Goal: Task Accomplishment & Management: Manage account settings

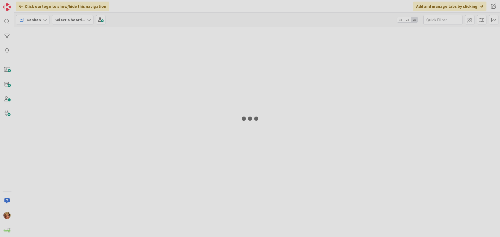
type input "[PERSON_NAME]"
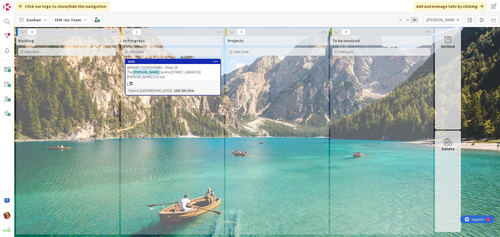
click at [458, 18] on icon at bounding box center [458, 19] width 4 height 5
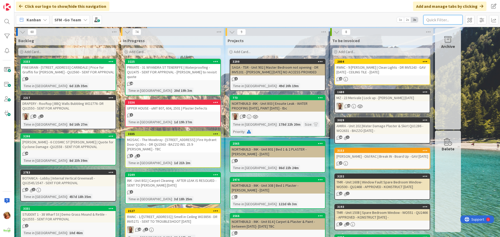
click at [451, 20] on input "text" at bounding box center [443, 19] width 39 height 9
type input "toowoomba"
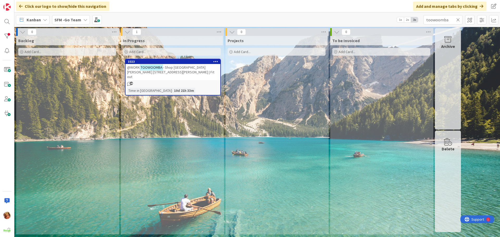
click at [177, 69] on span "- Shop [GEOGRAPHIC_DATA][PERSON_NAME] [STREET_ADDRESS][PERSON_NAME] | Fit out" at bounding box center [170, 72] width 87 height 14
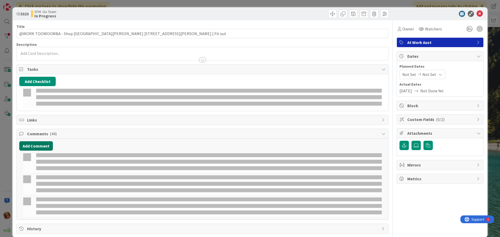
click at [30, 144] on button "Add Comment" at bounding box center [36, 145] width 34 height 9
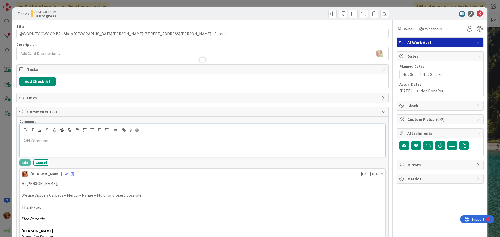
click at [48, 146] on div at bounding box center [203, 146] width 366 height 21
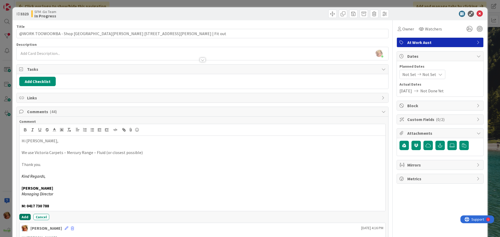
click at [26, 217] on button "Add" at bounding box center [24, 217] width 11 height 6
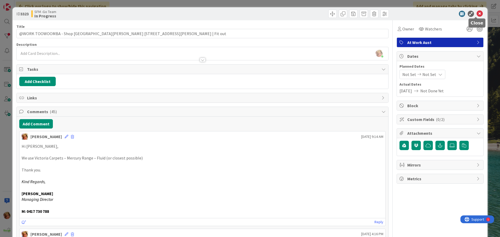
click at [477, 14] on icon at bounding box center [480, 14] width 6 height 6
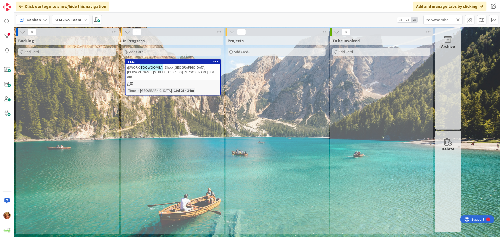
drag, startPoint x: 476, startPoint y: 14, endPoint x: 327, endPoint y: 89, distance: 167.0
click at [303, 94] on div "Projects Add Card..." at bounding box center [277, 135] width 102 height 199
click at [459, 20] on icon at bounding box center [458, 19] width 4 height 5
click at [459, 20] on input "text" at bounding box center [443, 19] width 39 height 9
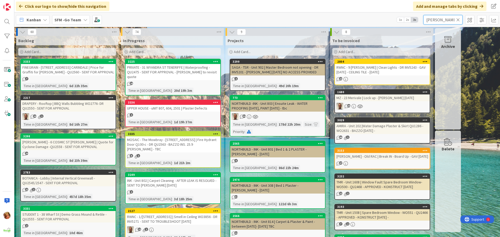
type input "torres"
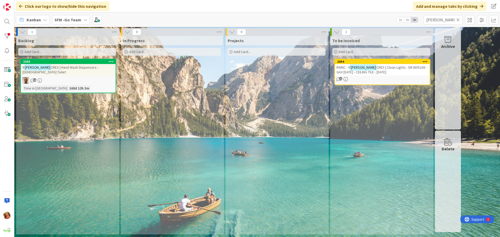
click at [381, 67] on span "CRES | Clean Lights - DR INV5243 - GAV 12.9.25 - CEILING TILE - 19.9.25" at bounding box center [382, 69] width 91 height 9
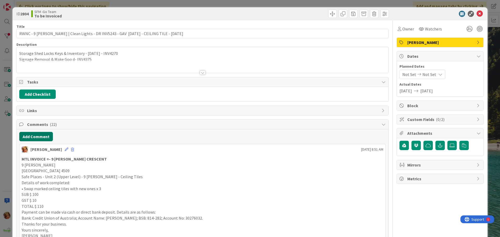
click at [42, 135] on button "Add Comment" at bounding box center [36, 136] width 34 height 9
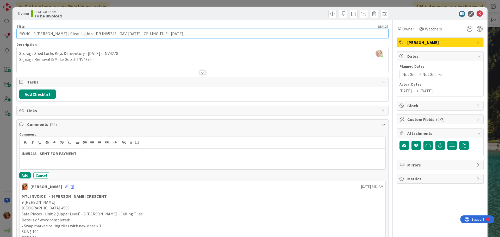
click at [92, 34] on input "RWNC - 9 TORRES CRES | Clean Lights - DR INV5243 - GAV 12.9.25 - CEILING TILE -…" at bounding box center [202, 33] width 372 height 9
type input "RWNC - 9 TORRES CRES | Clean Lights -INV5243 - GAV 12.9.25 - CEILING TILE - 19.…"
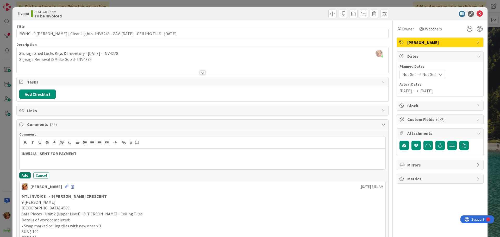
click at [22, 173] on button "Add" at bounding box center [24, 175] width 11 height 6
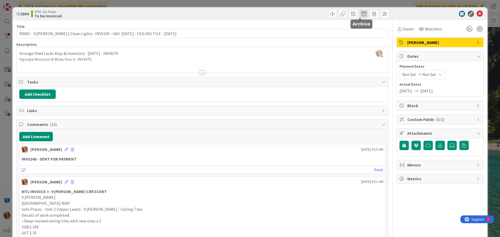
click at [360, 13] on span at bounding box center [364, 14] width 8 height 8
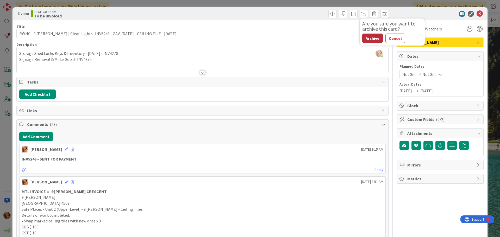
click at [371, 35] on button "Archive" at bounding box center [372, 38] width 21 height 9
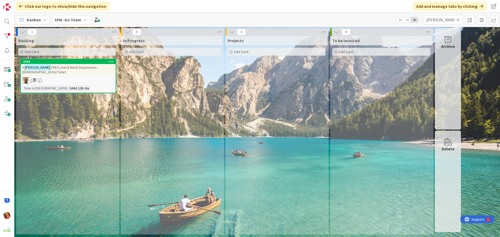
click at [458, 19] on icon at bounding box center [458, 19] width 4 height 5
click at [458, 19] on input "text" at bounding box center [443, 19] width 39 height 9
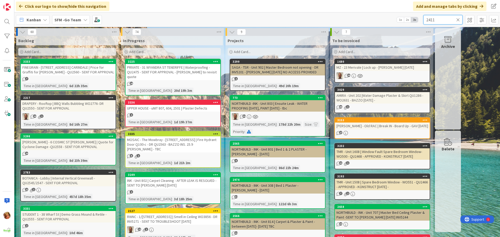
type input "2411"
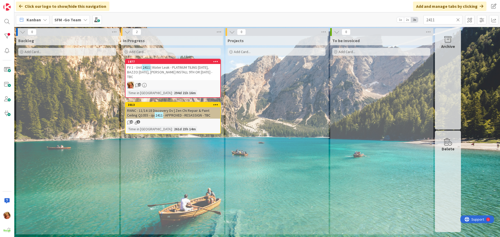
click at [189, 66] on span "| Water Leak - PLATINUM TILING 11.9.25, BAZZO 26.9.25, BRYCE INSTALL 9TH OR 10T…" at bounding box center [169, 72] width 85 height 14
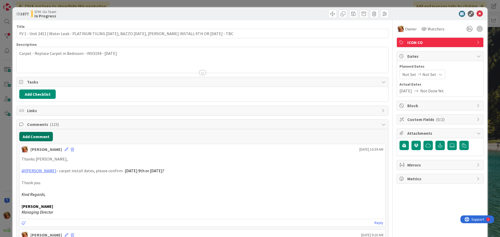
click at [40, 138] on button "Add Comment" at bounding box center [36, 136] width 34 height 9
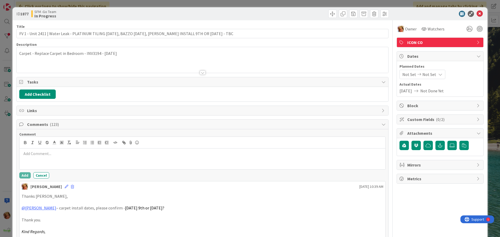
drag, startPoint x: 59, startPoint y: 151, endPoint x: 60, endPoint y: 155, distance: 4.2
click at [60, 155] on p at bounding box center [203, 154] width 362 height 6
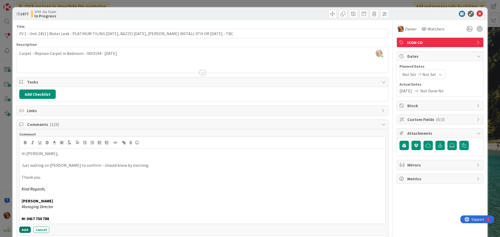
click at [23, 229] on button "Add" at bounding box center [24, 230] width 11 height 6
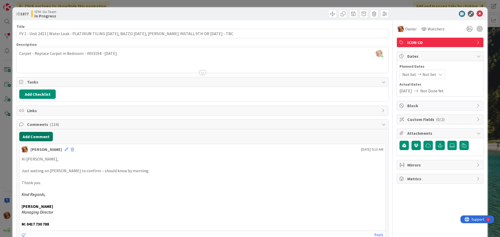
click at [40, 137] on button "Add Comment" at bounding box center [36, 136] width 34 height 9
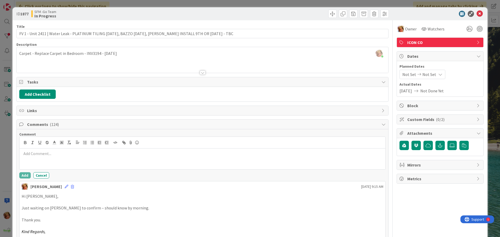
click at [56, 151] on p at bounding box center [203, 154] width 362 height 6
click at [25, 175] on button "Add" at bounding box center [24, 175] width 11 height 6
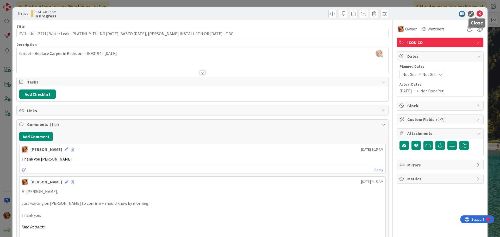
click at [477, 14] on icon at bounding box center [480, 14] width 6 height 6
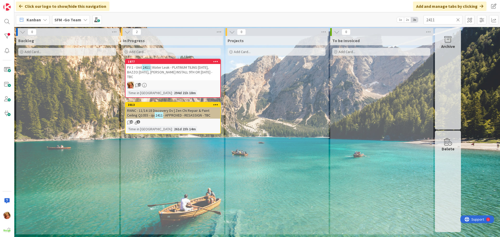
click at [459, 19] on icon at bounding box center [458, 19] width 4 height 5
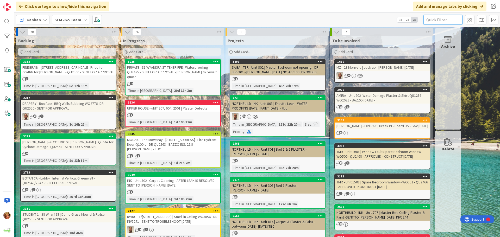
click at [446, 21] on input "text" at bounding box center [443, 19] width 39 height 9
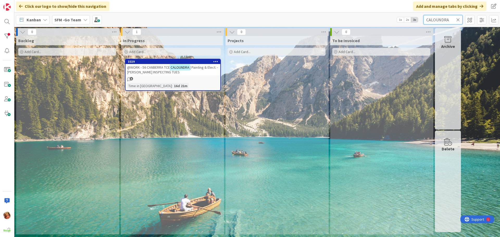
type input "CALOUNDRA"
click at [153, 71] on span "| Painting & Elect. - STEVE INSPECTING TUES" at bounding box center [172, 69] width 91 height 9
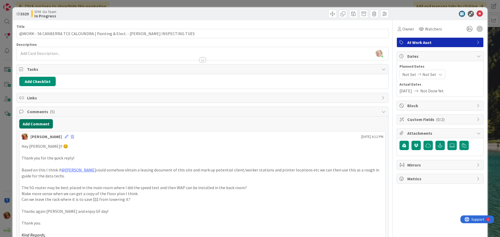
click at [31, 124] on button "Add Comment" at bounding box center [36, 123] width 34 height 9
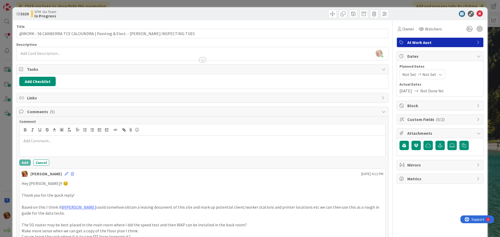
click at [43, 133] on div at bounding box center [203, 130] width 366 height 12
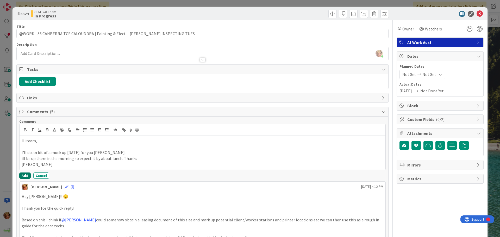
click at [24, 174] on button "Add" at bounding box center [24, 176] width 11 height 6
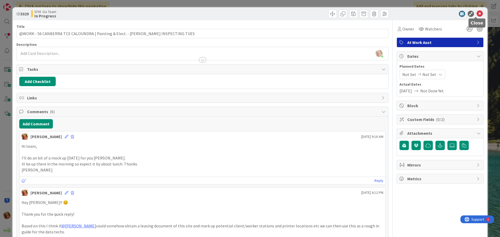
click at [477, 13] on icon at bounding box center [480, 14] width 6 height 6
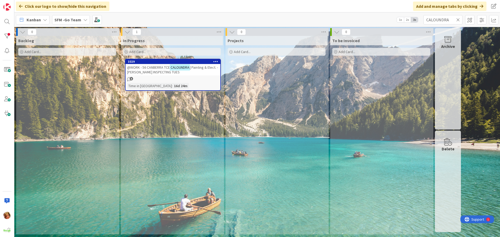
click at [458, 18] on icon at bounding box center [458, 19] width 4 height 5
click at [458, 18] on input "text" at bounding box center [443, 19] width 39 height 9
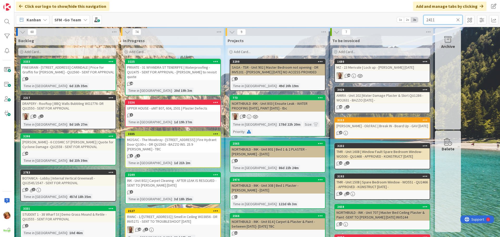
type input "2411"
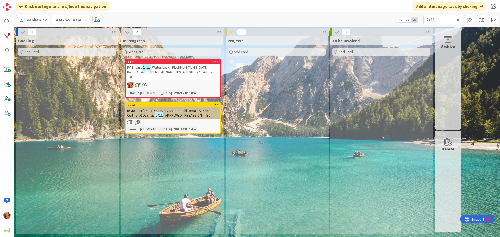
click at [179, 64] on div "FV 1 - Unit 2411 | Water Leak - PLATINUM TILING 11.9.25, BAZZO 26.9.25, BRYCE I…" at bounding box center [173, 72] width 95 height 16
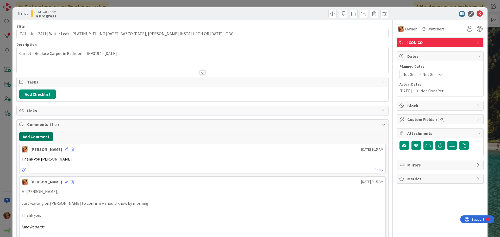
click at [40, 136] on button "Add Comment" at bounding box center [36, 136] width 34 height 9
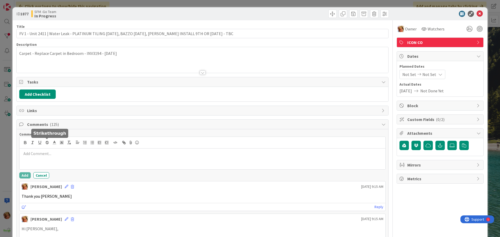
click at [49, 146] on button "button" at bounding box center [46, 143] width 7 height 6
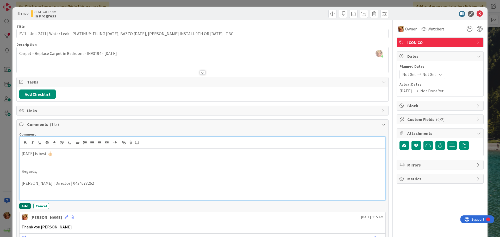
click at [24, 206] on button "Add" at bounding box center [24, 206] width 11 height 6
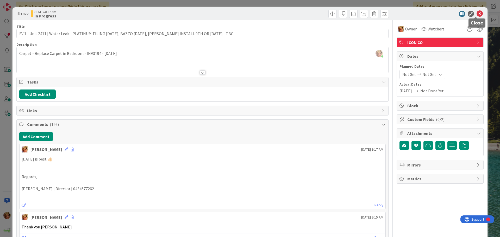
click at [477, 14] on icon at bounding box center [480, 14] width 6 height 6
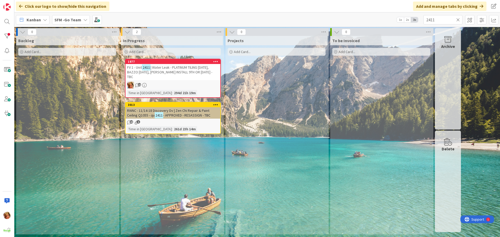
click at [458, 18] on icon at bounding box center [458, 19] width 4 height 5
click at [458, 18] on input "text" at bounding box center [443, 19] width 39 height 9
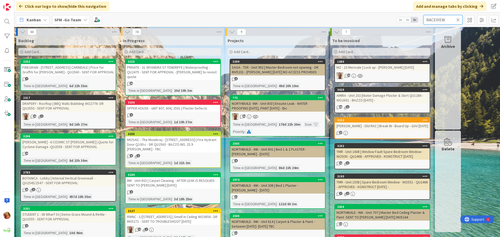
type input "RACEVIEW"
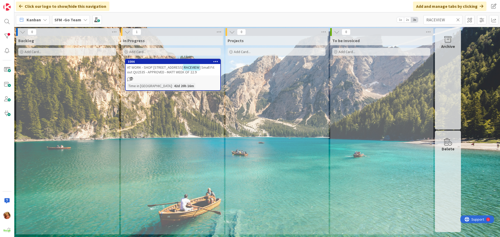
click at [159, 68] on span "AT WORK - SHOP 3, 56 CASCADE ST" at bounding box center [155, 67] width 56 height 5
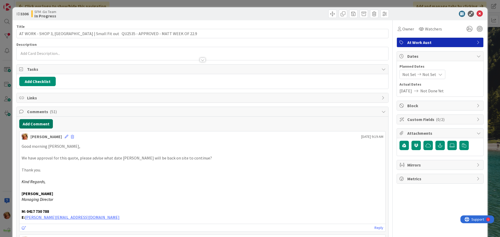
click at [36, 123] on button "Add Comment" at bounding box center [36, 123] width 34 height 9
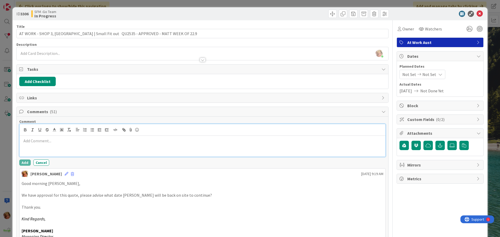
click at [78, 150] on div at bounding box center [203, 146] width 366 height 21
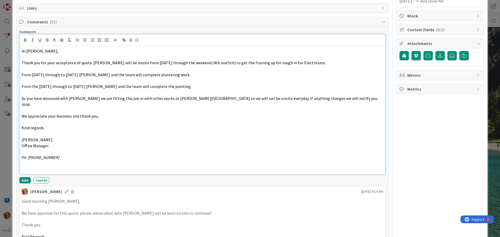
scroll to position [97, 0]
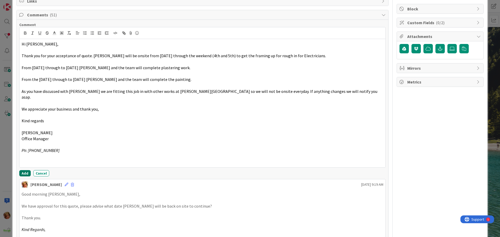
click at [24, 170] on button "Add" at bounding box center [24, 173] width 11 height 6
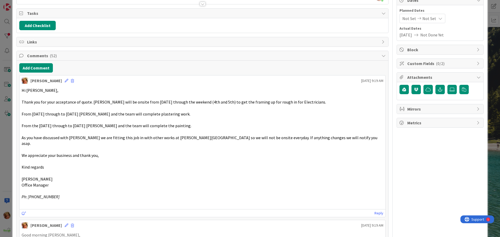
scroll to position [0, 0]
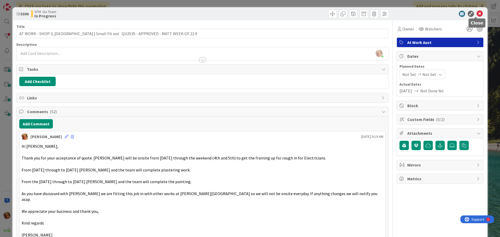
click at [477, 14] on icon at bounding box center [480, 14] width 6 height 6
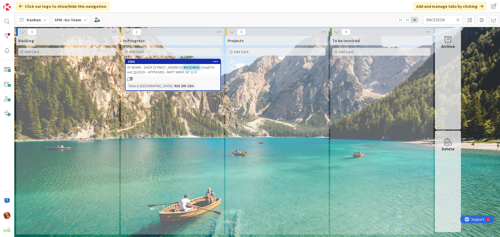
drag, startPoint x: 476, startPoint y: 13, endPoint x: 279, endPoint y: 125, distance: 226.4
click at [279, 127] on div "Projects Add Card..." at bounding box center [277, 135] width 102 height 199
click at [458, 18] on icon at bounding box center [458, 19] width 4 height 5
click at [458, 18] on input "text" at bounding box center [443, 19] width 39 height 9
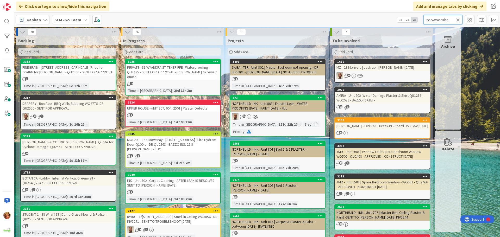
type input "toowoomba"
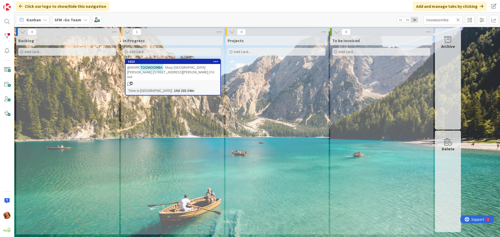
click at [190, 66] on span "- Shop 28 The Hooper Centre 187 Hume St | Fit out" at bounding box center [170, 72] width 87 height 14
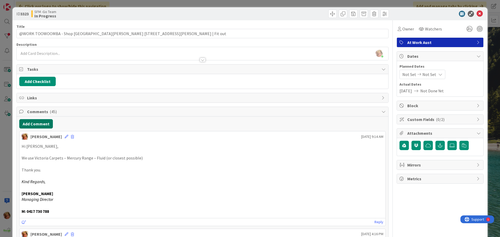
click at [40, 122] on button "Add Comment" at bounding box center [36, 123] width 34 height 9
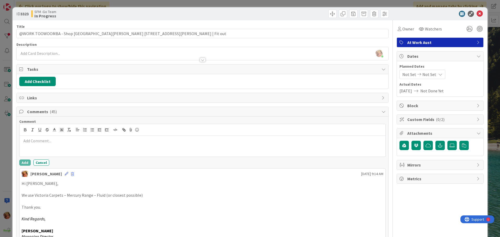
click at [51, 146] on div at bounding box center [203, 146] width 366 height 21
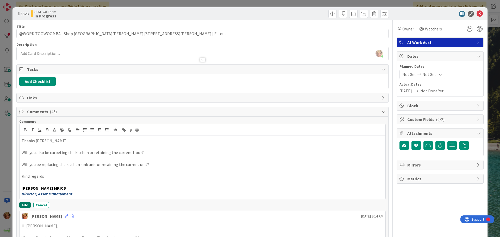
click at [24, 204] on button "Add" at bounding box center [24, 205] width 11 height 6
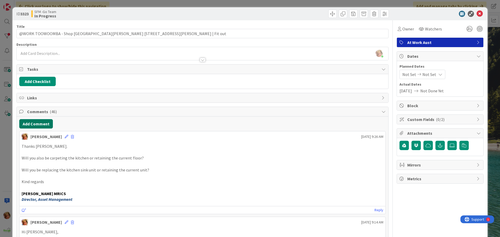
click at [39, 124] on button "Add Comment" at bounding box center [36, 123] width 34 height 9
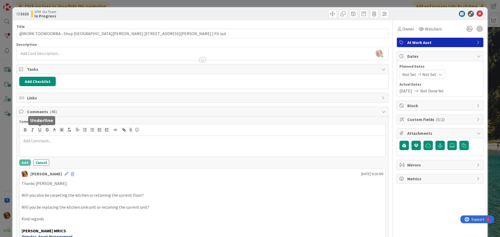
click at [41, 135] on div at bounding box center [203, 130] width 366 height 12
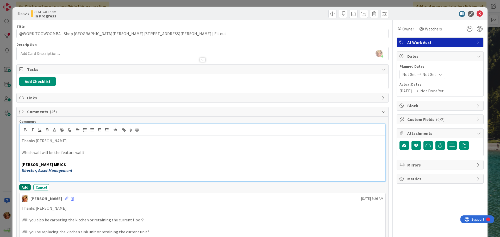
click at [24, 187] on button "Add" at bounding box center [24, 187] width 11 height 6
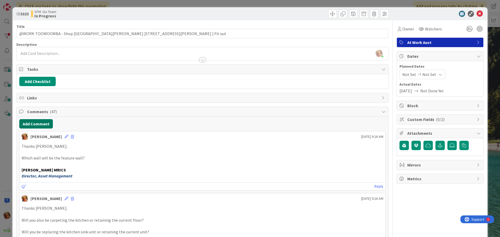
click at [41, 122] on button "Add Comment" at bounding box center [36, 123] width 34 height 9
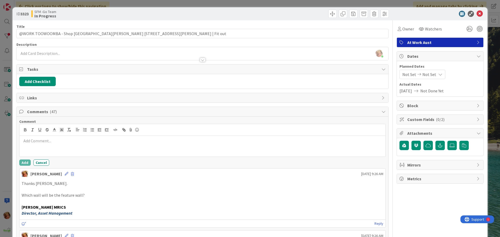
click at [49, 139] on p at bounding box center [203, 141] width 362 height 6
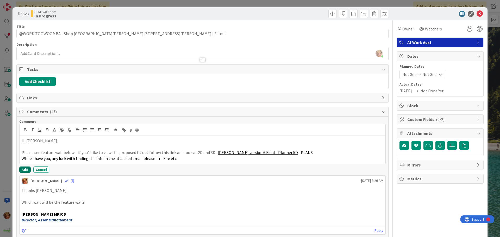
click at [24, 170] on button "Add" at bounding box center [24, 170] width 11 height 6
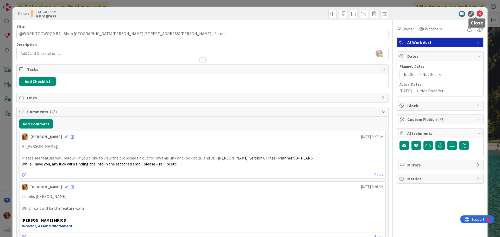
click at [477, 14] on icon at bounding box center [480, 14] width 6 height 6
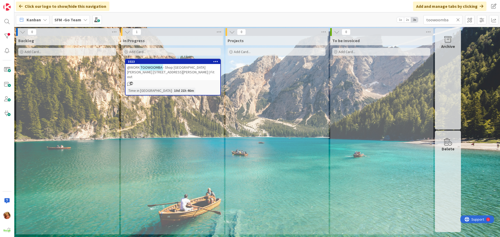
click at [458, 19] on icon at bounding box center [458, 19] width 4 height 5
click at [458, 19] on input "text" at bounding box center [443, 19] width 39 height 9
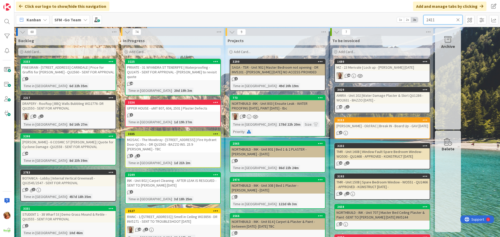
type input "2411"
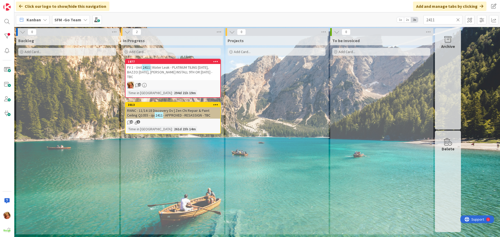
click at [175, 66] on span "| Water Leak - PLATINUM TILING 11.9.25, BAZZO 26.9.25, BRYCE INSTALL 9TH OR 10T…" at bounding box center [169, 72] width 85 height 14
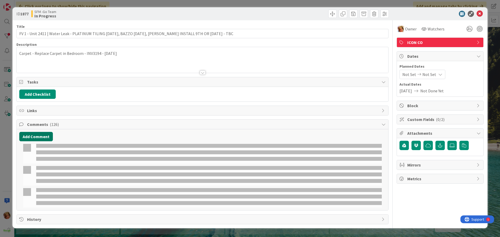
click at [31, 136] on button "Add Comment" at bounding box center [36, 136] width 34 height 9
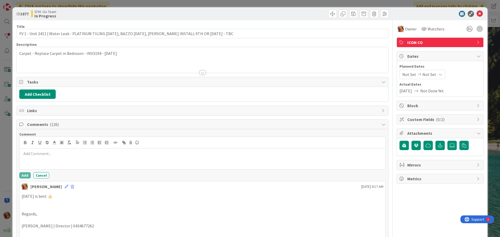
click at [49, 152] on p at bounding box center [203, 154] width 362 height 6
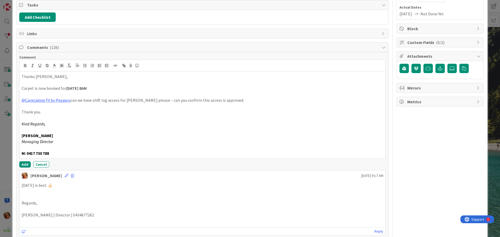
scroll to position [78, 0]
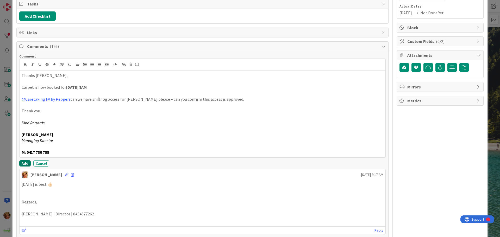
click at [22, 164] on button "Add" at bounding box center [24, 163] width 11 height 6
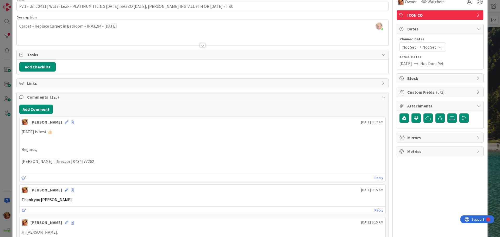
scroll to position [0, 0]
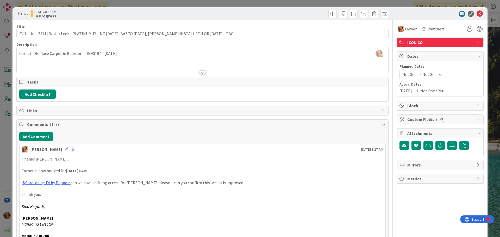
click at [253, 13] on div at bounding box center [296, 14] width 185 height 8
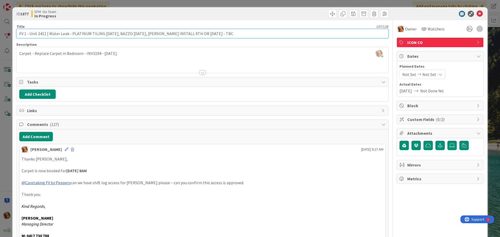
drag, startPoint x: 226, startPoint y: 35, endPoint x: 155, endPoint y: 35, distance: 70.8
click at [155, 35] on input "FV 1 - Unit 2411 | Water Leak - PLATINUM TILING 11.9.25, BAZZO 26.9.25, BRYCE I…" at bounding box center [202, 33] width 372 height 9
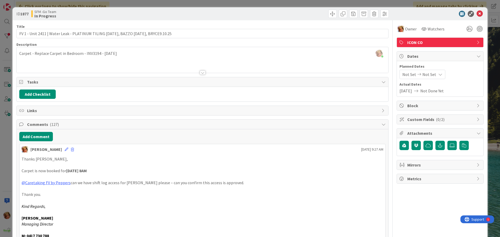
click at [204, 10] on div at bounding box center [296, 14] width 185 height 8
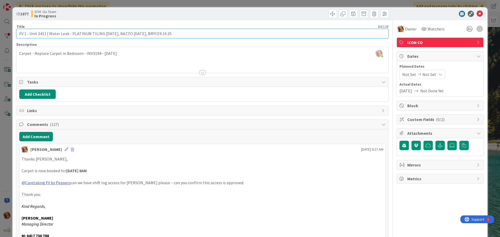
click at [154, 33] on input "FV 1 - Unit 2411 | Water Leak - PLATINUM TILING 11.9.25, BAZZO 26.9.25, BRYCE9.…" at bounding box center [202, 33] width 372 height 9
type input "FV 1 - Unit 2411 | Water Leak - PLATINUM TILING 11.9.25, BAZZO 26.9.25, BRYCE 9…"
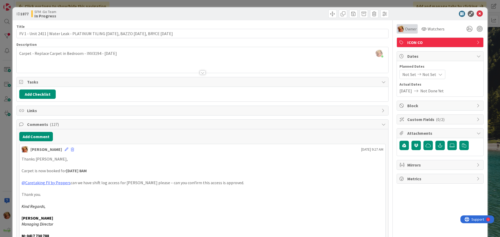
drag, startPoint x: 185, startPoint y: 13, endPoint x: 412, endPoint y: 28, distance: 227.3
click at [185, 13] on div "SFM -Go Team In Progress" at bounding box center [116, 14] width 170 height 8
click at [477, 15] on icon at bounding box center [480, 14] width 6 height 6
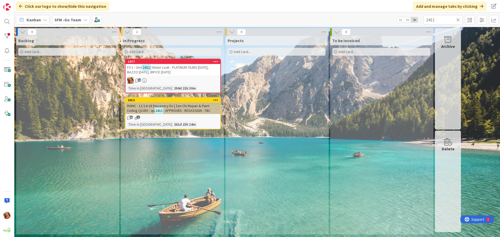
click at [459, 18] on icon at bounding box center [458, 19] width 4 height 5
click at [457, 19] on input "text" at bounding box center [443, 19] width 39 height 9
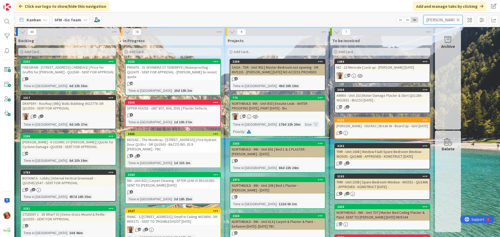
type input "hooper"
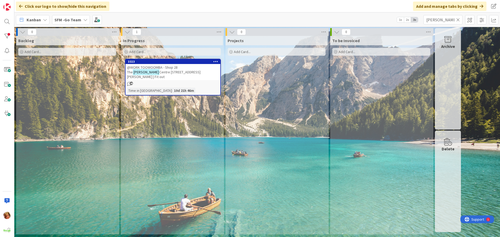
click at [163, 68] on span "@WORK TOOWOOMBA - Shop 28 The" at bounding box center [152, 69] width 51 height 9
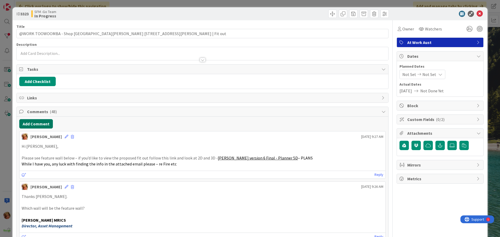
click at [40, 125] on button "Add Comment" at bounding box center [36, 123] width 34 height 9
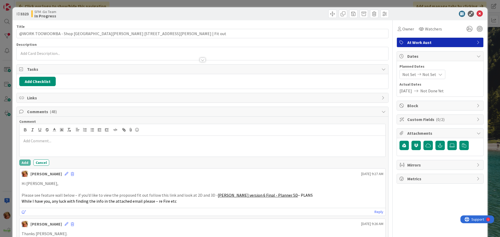
click at [49, 146] on div at bounding box center [203, 146] width 366 height 21
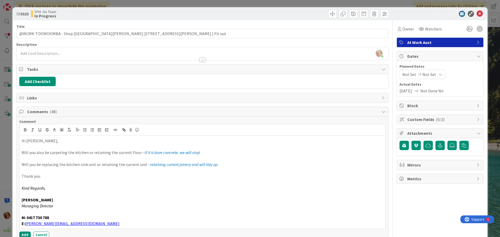
scroll to position [52, 0]
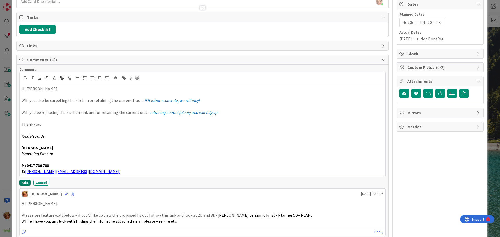
click at [22, 183] on button "Add" at bounding box center [24, 183] width 11 height 6
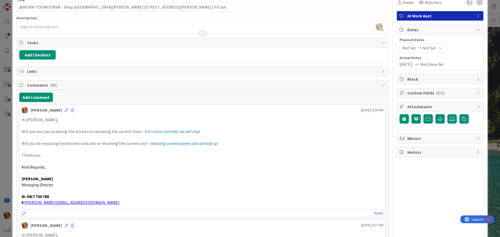
scroll to position [0, 0]
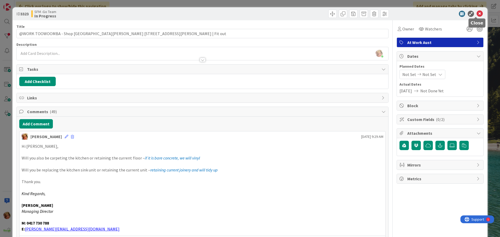
click at [477, 13] on icon at bounding box center [480, 14] width 6 height 6
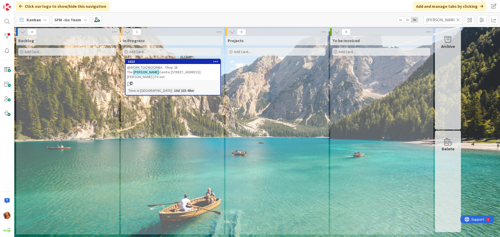
click at [458, 19] on icon at bounding box center [458, 19] width 4 height 5
click at [458, 19] on input "text" at bounding box center [443, 19] width 39 height 9
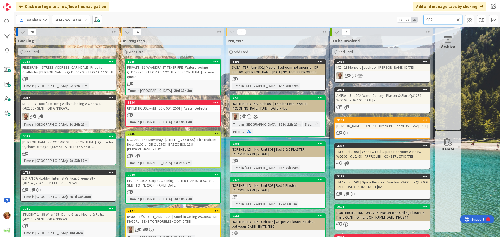
type input "902"
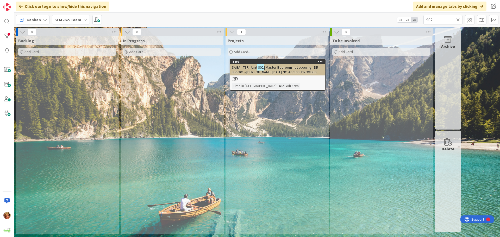
click at [279, 66] on span "| Master Bedroom not opening - DR INV5201 - steve lock 2.9.25 NO ACCESS PROVIDED" at bounding box center [275, 69] width 86 height 9
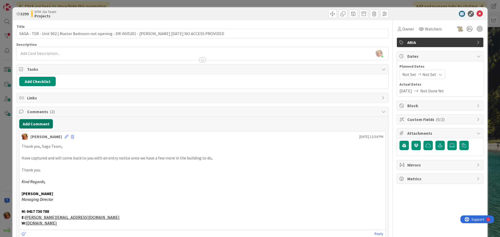
click at [38, 125] on button "Add Comment" at bounding box center [36, 123] width 34 height 9
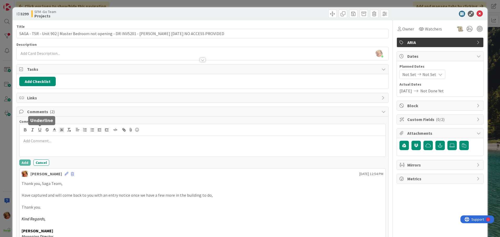
click at [54, 151] on div at bounding box center [203, 146] width 366 height 21
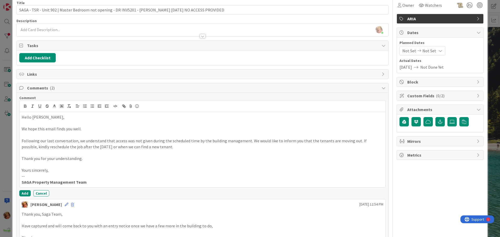
scroll to position [52, 0]
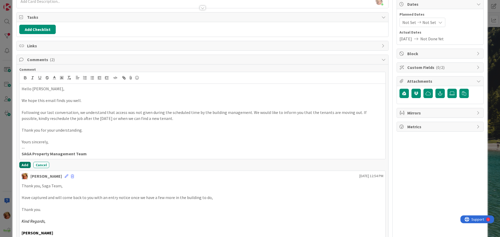
click at [22, 162] on button "Add" at bounding box center [24, 165] width 11 height 6
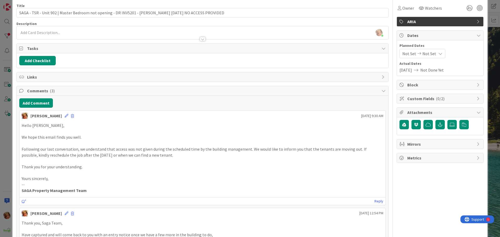
scroll to position [0, 0]
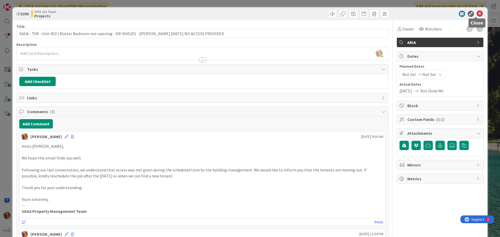
drag, startPoint x: 476, startPoint y: 15, endPoint x: 308, endPoint y: 18, distance: 168.8
click at [477, 15] on icon at bounding box center [480, 14] width 6 height 6
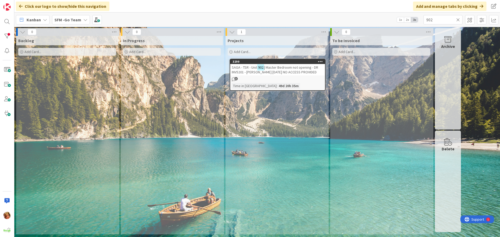
click at [458, 19] on icon at bounding box center [458, 19] width 4 height 5
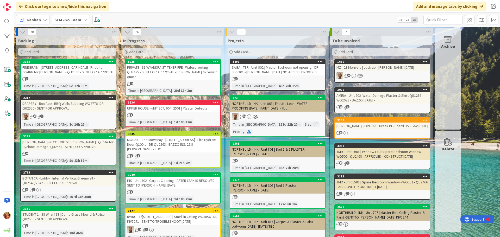
click at [276, 69] on div "SAGA - TSR - Unit 902 | Master Bedroom not opening - DR INV5201 - steve lock 2.…" at bounding box center [277, 69] width 95 height 11
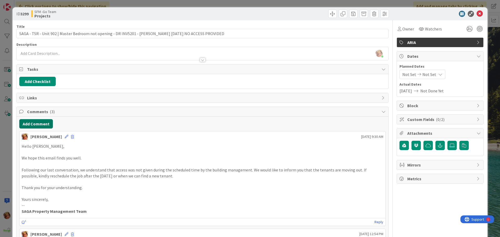
click at [32, 124] on button "Add Comment" at bounding box center [36, 123] width 34 height 9
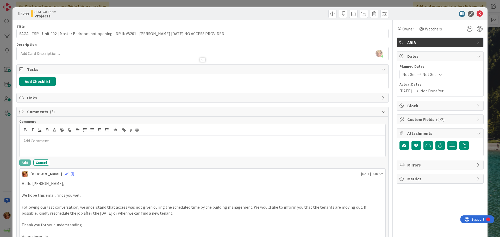
click at [48, 149] on div at bounding box center [203, 146] width 366 height 21
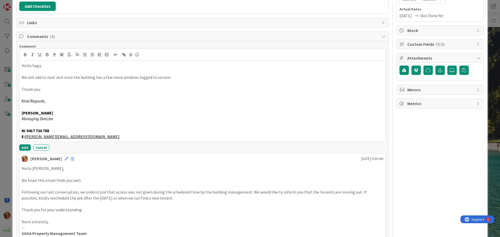
scroll to position [78, 0]
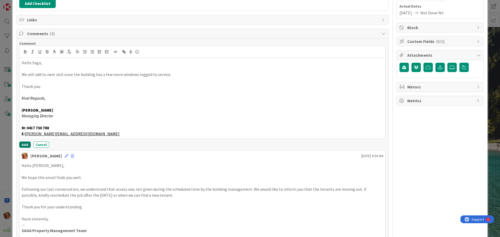
click at [26, 146] on button "Add" at bounding box center [24, 145] width 11 height 6
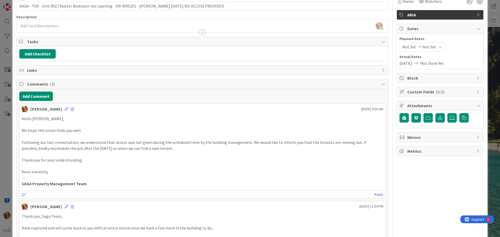
scroll to position [0, 0]
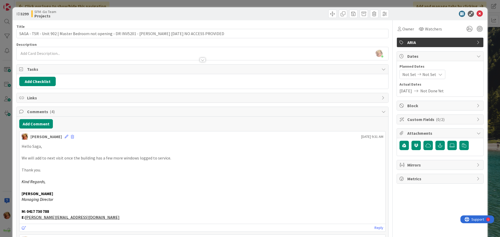
click at [288, 15] on div at bounding box center [296, 14] width 185 height 8
click at [477, 15] on icon at bounding box center [480, 14] width 6 height 6
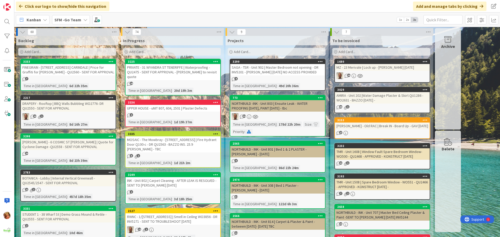
click at [160, 51] on div "Add Card..." at bounding box center [172, 52] width 98 height 8
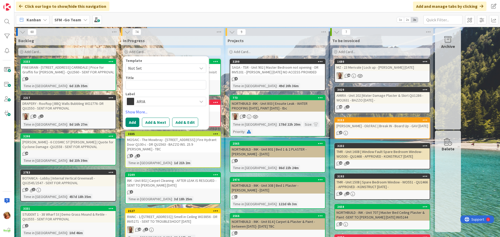
type textarea "x"
type textarea "Q"
type textarea "x"
type textarea "QU"
type textarea "x"
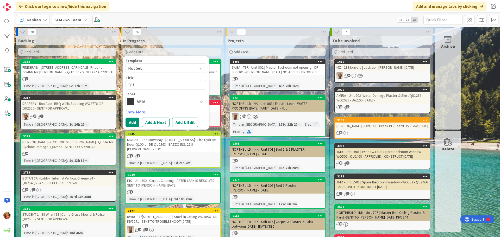
type textarea "QUU"
type textarea "x"
type textarea "QUUE"
type textarea "x"
type textarea "QUU"
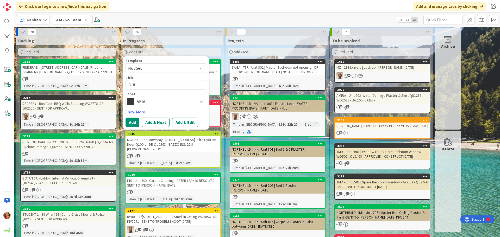
type textarea "x"
type textarea "QU"
type textarea "x"
type textarea "QUE"
type textarea "x"
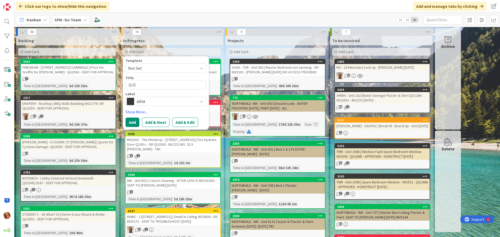
type textarea "QUEE"
type textarea "x"
type textarea "QUEES"
type textarea "x"
type textarea "QUEESN"
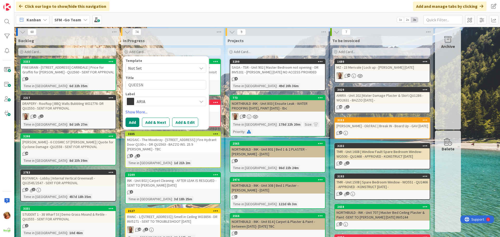
type textarea "x"
type textarea "QUEESN"
type textarea "x"
type textarea "QUEESN R"
type textarea "x"
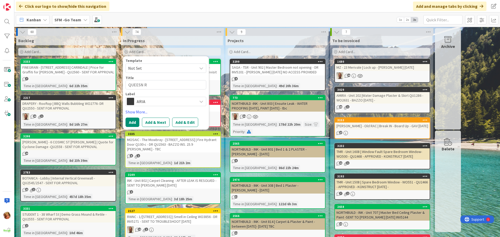
type textarea "QUEESN"
type textarea "x"
type textarea "QUEESN"
type textarea "x"
type textarea "QUEES"
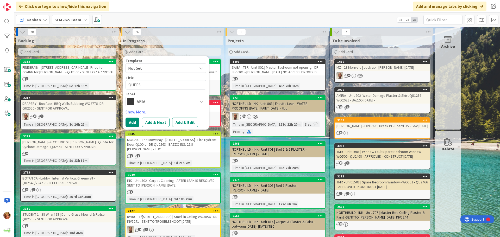
type textarea "x"
type textarea "QUEE"
type textarea "x"
type textarea "QUEEN"
type textarea "x"
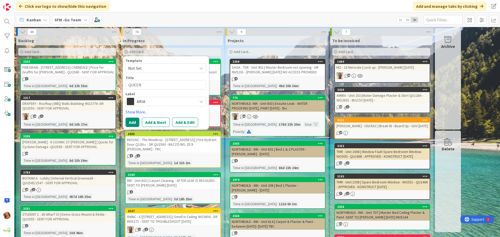
type textarea "QUEENS"
type textarea "x"
type textarea "QUEENS"
type textarea "x"
type textarea "QUEENS R"
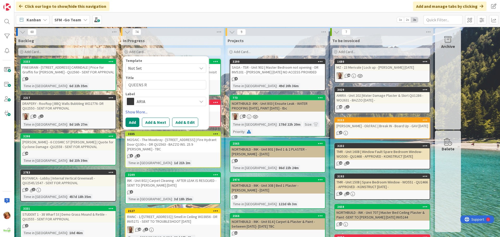
type textarea "x"
type textarea "QUEENS RD"
type textarea "x"
type textarea "QUEENS RD"
type textarea "x"
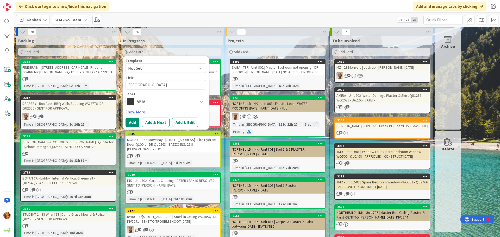
type textarea "QUEENS RD -"
type textarea "x"
type textarea "QUEENS RD -"
type textarea "x"
type textarea "QUEENS RD - 8"
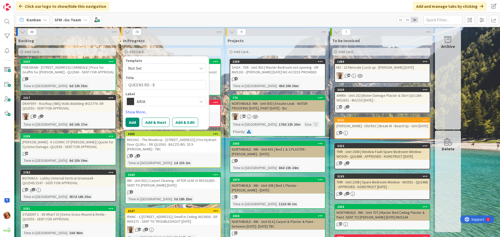
type textarea "x"
type textarea "QUEENS RD - 89"
type textarea "x"
type textarea "QUEENS RD - 89"
type textarea "x"
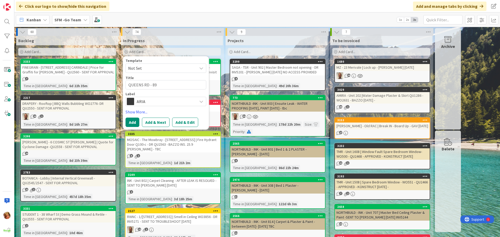
type textarea "QUEENS RD - 89 Q"
type textarea "x"
type textarea "QUEENS RD - 89 Qu"
type textarea "x"
type textarea "QUEENS RD - 89 Que"
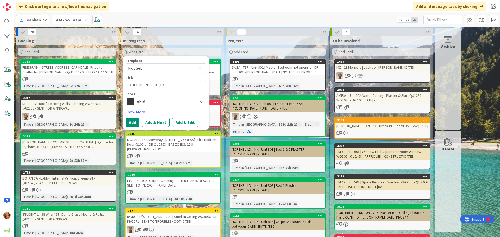
type textarea "x"
type textarea "QUEENS RD - 89 Quee"
type textarea "x"
type textarea "QUEENS RD - 89 Queen"
type textarea "x"
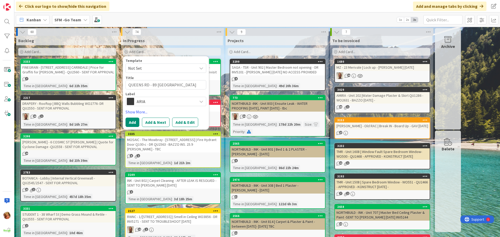
type textarea "QUEENS RD - 89 Queens"
type textarea "x"
type textarea "QUEENS RD - 89 Queens R"
type textarea "x"
type textarea "QUEENS RD - 89 Queens Rd"
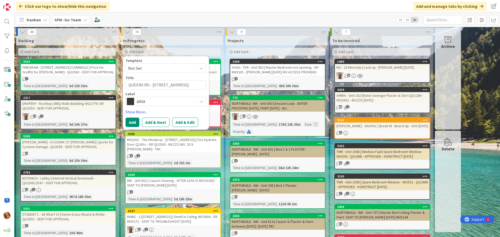
type textarea "x"
type textarea "QUEENS RD - 89 Queens Rd"
type textarea "x"
type textarea "QUEENS RD - 89 Queens Rd E"
type textarea "x"
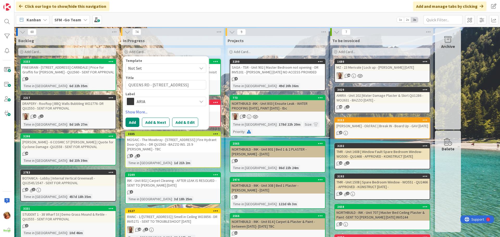
type textarea "QUEENS RD - 89 Queens Rd Ev"
type textarea "x"
type textarea "QUEENS RD - 89 Queens Rd Eve"
type textarea "x"
type textarea "QUEENS RD - 89 Queens Rd Ever"
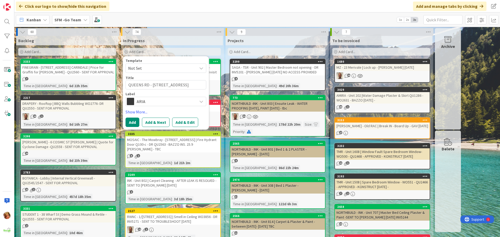
type textarea "x"
type textarea "QUEENS RD - 89 Queens Rd Evert"
type textarea "x"
type textarea "QUEENS RD - 89 Queens Rd Everto"
type textarea "x"
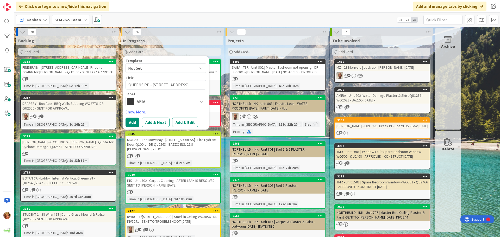
type textarea "QUEENS RD - 89 Queens Rd Everton"
type textarea "x"
type textarea "QUEENS RD - 89 Queens Rd Everton H"
type textarea "x"
type textarea "QUEENS RD - 89 Queens Rd Everton Hi"
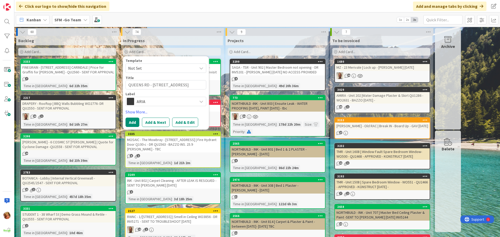
type textarea "x"
type textarea "QUEENS RD - 89 Queens Rd Everton Hil"
type textarea "x"
type textarea "QUEENS RD - 89 Queens Rd Everton Hill"
type textarea "x"
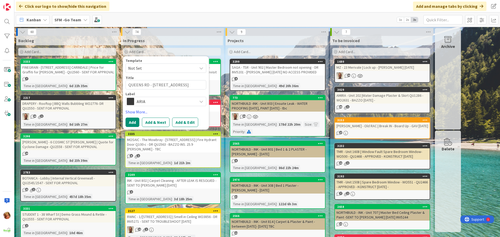
type textarea "QUEENS RD - 89 Queens Rd Everton Hills"
type textarea "x"
type textarea "QUEENS RD - 89 Queens Rd Everton Hills"
type textarea "x"
type textarea "QUEENS RD - 89 Queens Rd Everton Hills |"
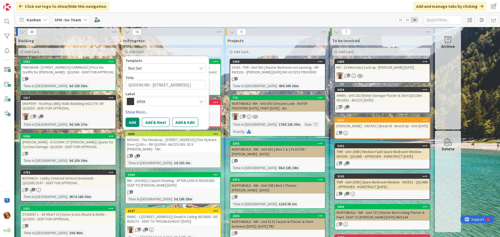
type textarea "x"
type textarea "QUEENS RD - 89 Queens Rd Everton Hills |"
type textarea "x"
type textarea "QUEENS RD - 89 Queens Rd Everton Hills | R"
type textarea "x"
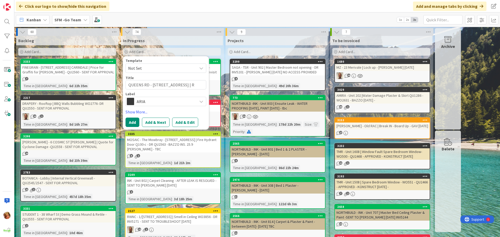
type textarea "QUEENS RD - 89 Queens Rd Everton Hills | Re"
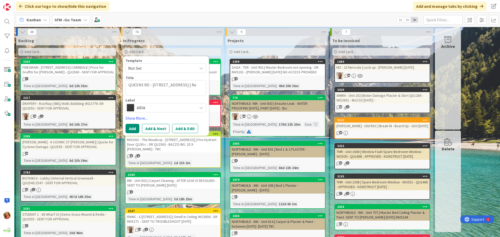
type textarea "x"
type textarea "QUEENS RD - 89 Queens Rd Everton Hills | Reta"
type textarea "x"
type textarea "QUEENS RD - 89 Queens Rd Everton Hills | Retai"
type textarea "x"
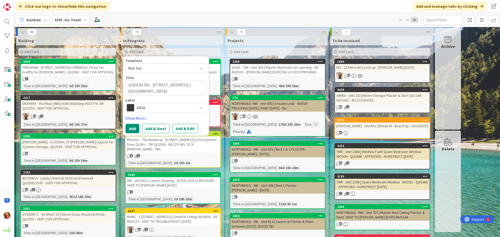
type textarea "QUEENS RD - 89 Queens Rd Everton Hills | Retain"
type textarea "x"
type textarea "QUEENS RD - 89 Queens Rd Everton Hills | Retainin"
type textarea "x"
type textarea "QUEENS RD - 89 Queens Rd Everton Hills | Retaining"
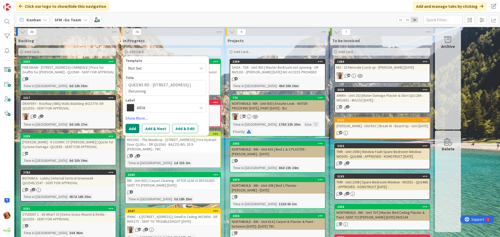
type textarea "x"
type textarea "QUEENS RD - 89 Queens Rd Everton Hills | Retaining"
type textarea "x"
type textarea "QUEENS RD - 89 Queens Rd Everton Hills | Retaining W"
type textarea "x"
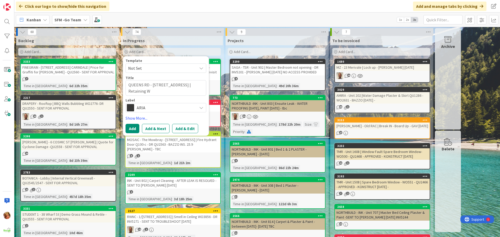
type textarea "QUEENS RD - 89 Queens Rd Everton Hills | Retaining Wa"
type textarea "x"
type textarea "QUEENS RD - 89 Queens Rd Everton Hills | Retaining Wal"
type textarea "x"
type textarea "QUEENS RD - 89 Queens Rd Everton Hills | Retaining Wall"
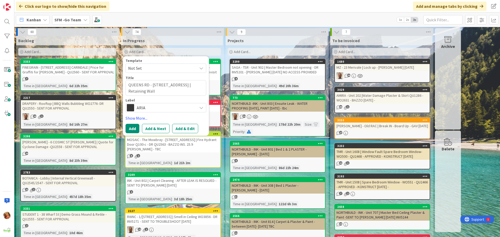
type textarea "x"
type textarea "QUEENS RD - 89 Queens Rd Everton Hills | Retaining Wall"
type textarea "x"
type textarea "QUEENS RD - 89 Queens Rd Everton Hills | Retaining Wall R"
type textarea "x"
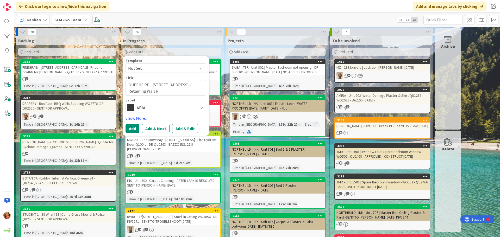
type textarea "QUEENS RD - 89 Queens Rd Everton Hills | Retaining Wall Re"
type textarea "x"
type textarea "QUEENS RD - 89 Queens Rd Everton Hills | Retaining Wall Rep"
type textarea "x"
type textarea "QUEENS RD - 89 Queens Rd Everton Hills | Retaining Wall Repla"
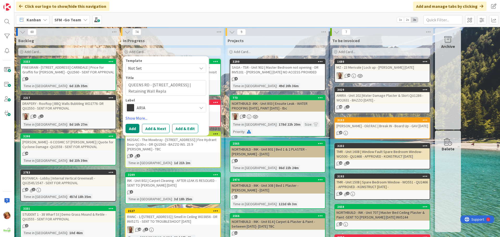
type textarea "x"
type textarea "QUEENS RD - 89 Queens Rd Everton Hills | Retaining Wall Replac"
type textarea "x"
type textarea "QUEENS RD - 89 Queens Rd Everton Hills | Retaining Wall Replace"
type textarea "x"
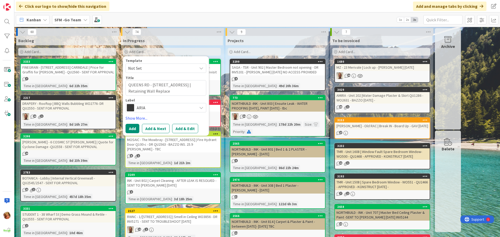
type textarea "QUEENS RD - 89 Queens Rd Everton Hills | Retaining Wall Replacem"
type textarea "x"
type textarea "QUEENS RD - 89 Queens Rd Everton Hills | Retaining Wall Replaceme"
type textarea "x"
type textarea "QUEENS RD - 89 Queens Rd Everton Hills | Retaining Wall Replacemen"
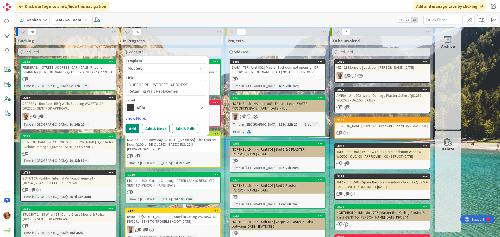
type textarea "x"
type textarea "QUEENS RD - 89 Queens Rd Everton Hills | Retaining Wall Replacement"
click at [172, 109] on span "ARIA" at bounding box center [166, 107] width 58 height 7
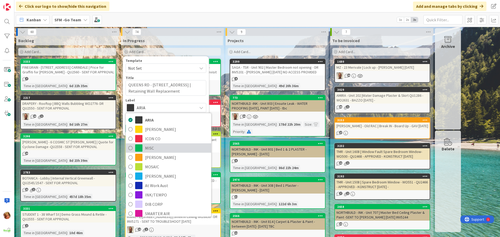
drag, startPoint x: 152, startPoint y: 149, endPoint x: 138, endPoint y: 142, distance: 15.7
click at [152, 149] on span "MISC" at bounding box center [177, 148] width 64 height 8
type textarea "x"
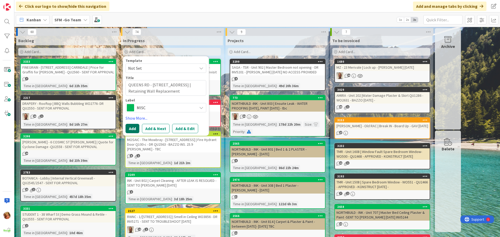
click at [132, 129] on button "Add" at bounding box center [133, 128] width 14 height 9
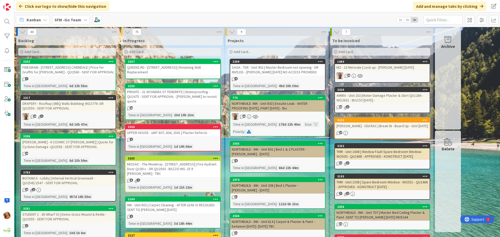
click at [172, 71] on div "QUEENS RD - 89 Queens Rd Everton Hills | Retaining Wall Replacement" at bounding box center [173, 69] width 95 height 11
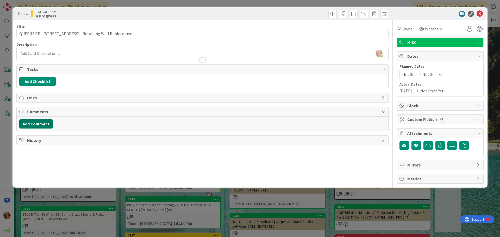
click at [36, 126] on button "Add Comment" at bounding box center [36, 123] width 34 height 9
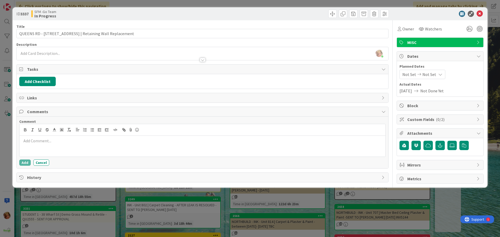
click at [45, 149] on div at bounding box center [203, 146] width 366 height 21
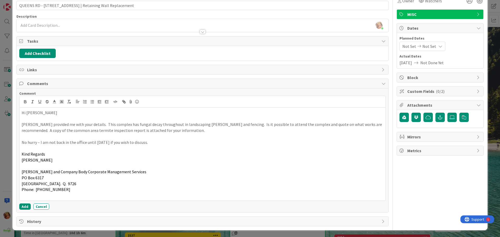
scroll to position [29, 0]
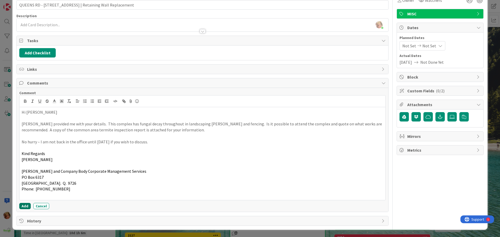
click at [23, 207] on button "Add" at bounding box center [24, 206] width 11 height 6
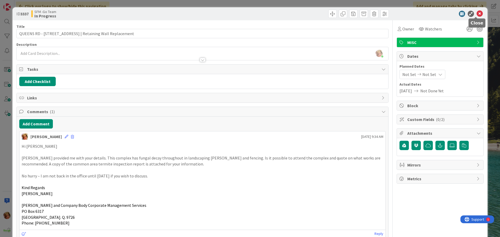
drag, startPoint x: 477, startPoint y: 15, endPoint x: 281, endPoint y: 5, distance: 196.3
click at [477, 15] on icon at bounding box center [480, 14] width 6 height 6
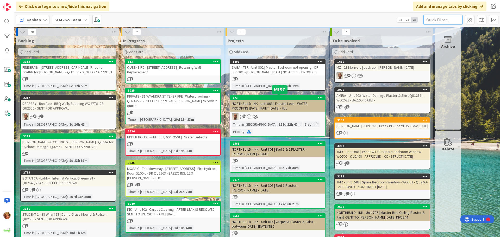
click at [441, 19] on input "text" at bounding box center [443, 19] width 39 height 9
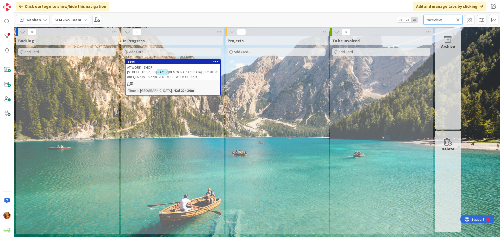
type input "raceview"
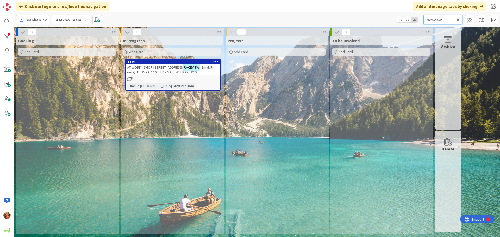
drag, startPoint x: 441, startPoint y: 19, endPoint x: 376, endPoint y: 18, distance: 65.4
drag, startPoint x: 376, startPoint y: 18, endPoint x: 150, endPoint y: 69, distance: 231.1
click at [150, 69] on span "AT WORK - SHOP 3, 56 CASCADE ST" at bounding box center [155, 67] width 56 height 5
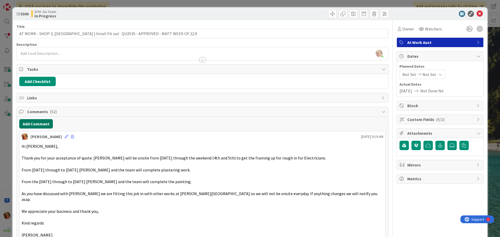
click at [34, 124] on button "Add Comment" at bounding box center [36, 123] width 34 height 9
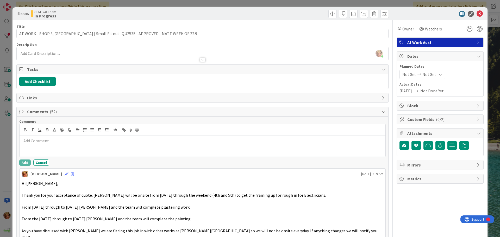
click at [41, 137] on div at bounding box center [203, 146] width 366 height 21
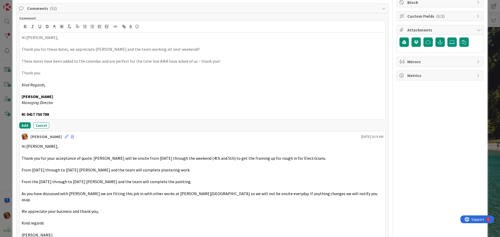
scroll to position [104, 0]
click at [23, 122] on button "Add" at bounding box center [24, 125] width 11 height 6
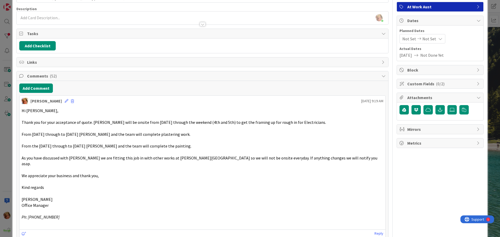
scroll to position [0, 0]
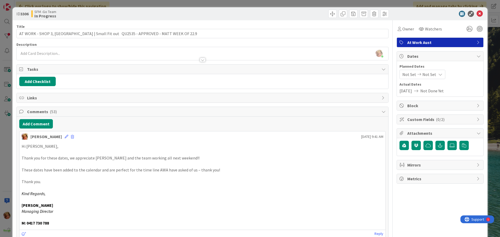
click at [240, 8] on div "ID 3306 SFM -Go Team In Progress" at bounding box center [250, 13] width 475 height 13
click at [477, 13] on icon at bounding box center [480, 14] width 6 height 6
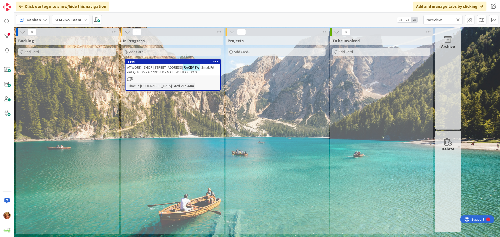
click at [459, 18] on icon at bounding box center [458, 19] width 4 height 5
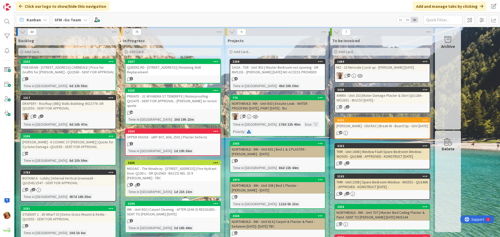
click at [165, 69] on div "QUEENS RD - 89 Queens Rd Everton Hills | Retaining Wall Replacement" at bounding box center [173, 69] width 95 height 11
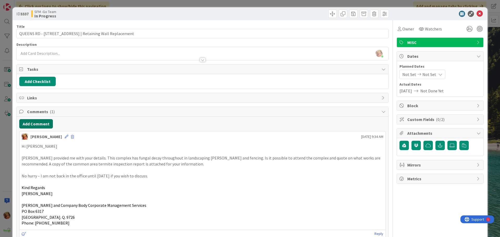
click at [40, 125] on button "Add Comment" at bounding box center [36, 123] width 34 height 9
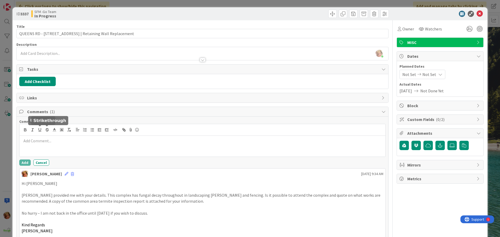
click at [52, 144] on div at bounding box center [203, 146] width 366 height 21
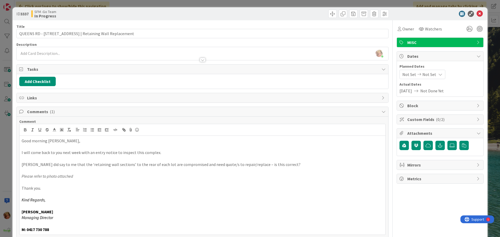
click at [180, 28] on div "Title 67 / 128" at bounding box center [202, 26] width 372 height 5
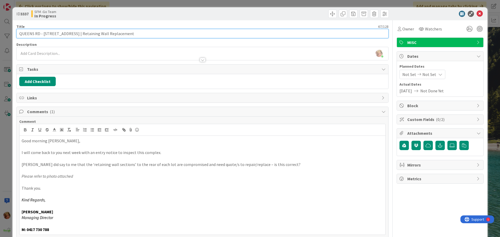
click at [176, 29] on input "QUEENS RD - 89 Queens Rd Everton Hills | Retaining Wall Replacement" at bounding box center [202, 33] width 372 height 9
type input "QUEENS RD - 89 Queens Rd Everton Hills | Retaining Wall Replacement - STEVE TO …"
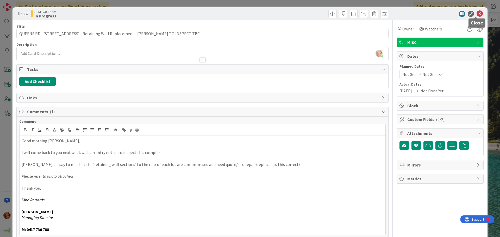
drag, startPoint x: 475, startPoint y: 13, endPoint x: 241, endPoint y: 46, distance: 236.9
click at [477, 13] on icon at bounding box center [480, 14] width 6 height 6
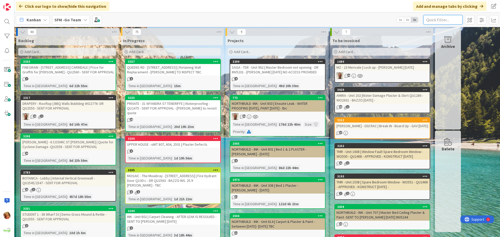
click at [428, 17] on input "text" at bounding box center [443, 19] width 39 height 9
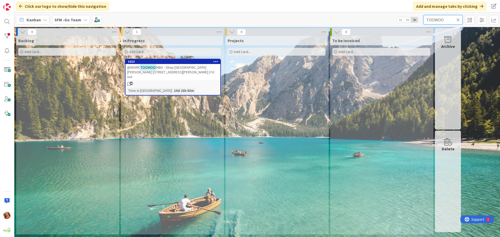
type input "TOOWOO"
click at [167, 67] on span "MBA - Shop 28 The Hooper Centre 187 Hume St | Fit out" at bounding box center [170, 72] width 87 height 14
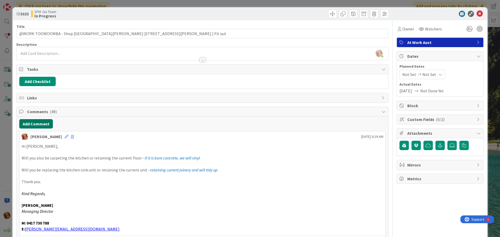
click at [36, 124] on button "Add Comment" at bounding box center [36, 123] width 34 height 9
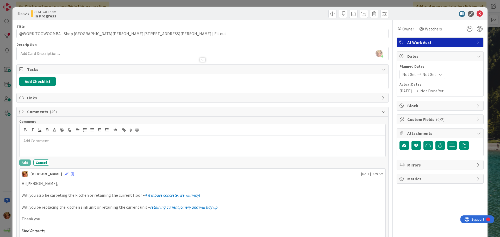
click at [49, 144] on p at bounding box center [203, 141] width 362 height 6
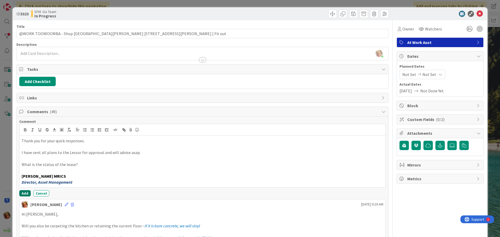
click at [23, 193] on button "Add" at bounding box center [24, 193] width 11 height 6
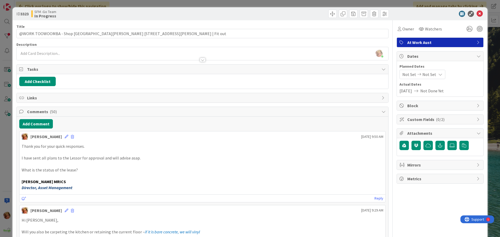
drag, startPoint x: 231, startPoint y: 12, endPoint x: 252, endPoint y: 17, distance: 22.0
click at [231, 12] on div at bounding box center [296, 14] width 185 height 8
click at [478, 13] on icon at bounding box center [480, 14] width 6 height 6
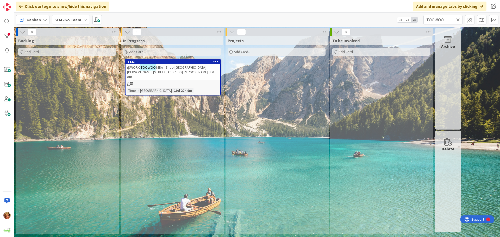
click at [458, 19] on icon at bounding box center [458, 19] width 4 height 5
click at [458, 19] on input "text" at bounding box center [443, 19] width 39 height 9
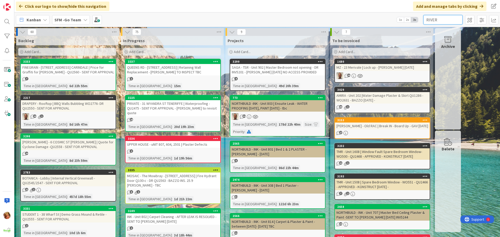
type input "RIVER"
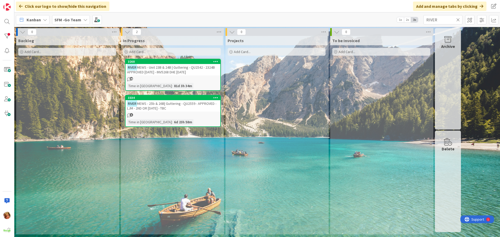
click at [166, 104] on span "MEWS - 25b & 26B| Guttering - QU2559 - APPROVED - LJM - 2ND OR 3RD OCT - TBC" at bounding box center [171, 105] width 89 height 9
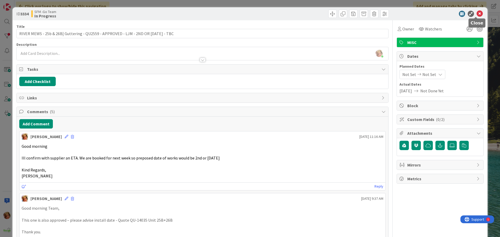
click at [477, 13] on icon at bounding box center [480, 14] width 6 height 6
